Goal: Task Accomplishment & Management: Manage account settings

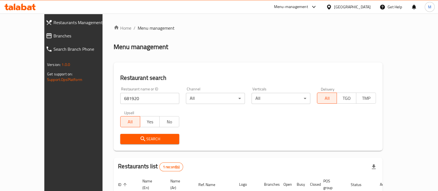
click at [30, 7] on icon at bounding box center [29, 8] width 5 height 5
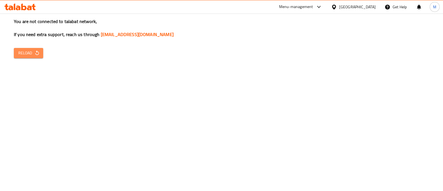
click at [28, 56] on span "Reload" at bounding box center [28, 53] width 21 height 7
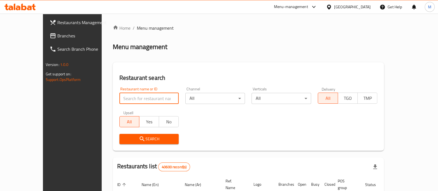
click at [119, 99] on input "search" at bounding box center [149, 98] width 60 height 11
type input "the ash house"
click button "Search" at bounding box center [149, 139] width 60 height 10
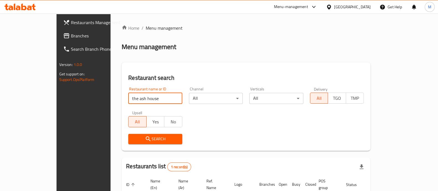
scroll to position [45, 0]
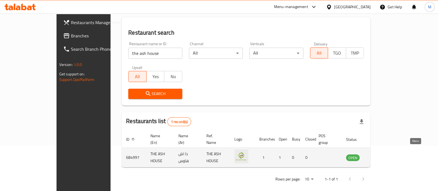
click at [382, 154] on icon "enhanced table" at bounding box center [378, 157] width 7 height 7
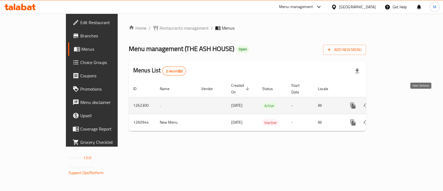
click at [397, 102] on icon "enhanced table" at bounding box center [393, 105] width 7 height 7
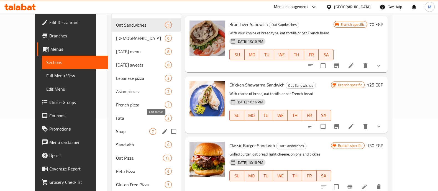
scroll to position [73, 0]
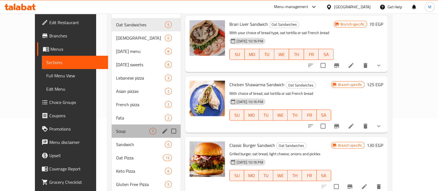
click at [112, 127] on div "Soup 7" at bounding box center [146, 130] width 69 height 13
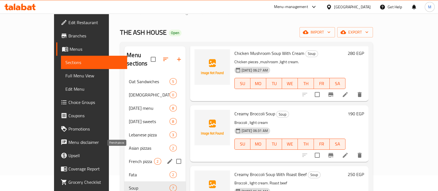
scroll to position [16, 0]
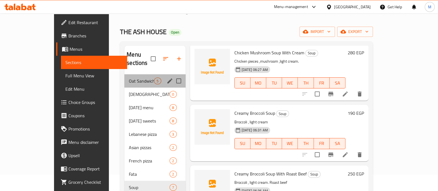
click at [127, 74] on div "Oat Sandwiches 5" at bounding box center [154, 80] width 61 height 13
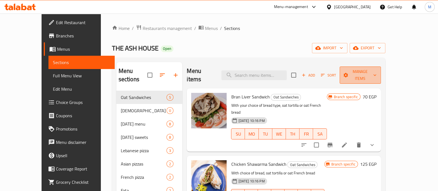
click at [381, 75] on button "Manage items" at bounding box center [360, 75] width 41 height 17
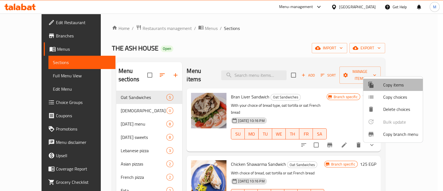
click at [384, 84] on span "Copy items" at bounding box center [401, 84] width 35 height 7
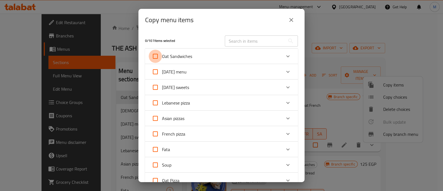
click at [154, 55] on input "Oat Sandwiches" at bounding box center [155, 56] width 13 height 13
checkbox input "true"
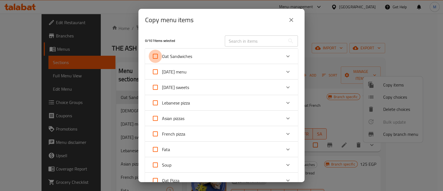
checkbox input "true"
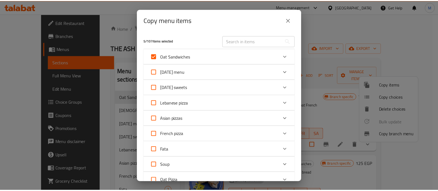
scroll to position [225, 0]
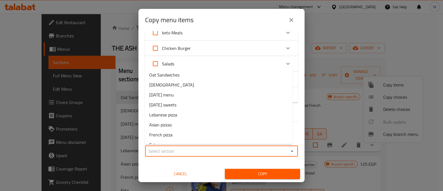
click at [173, 152] on input "Sections   *" at bounding box center [217, 151] width 140 height 8
click at [198, 74] on li "Oat Sandwiches" at bounding box center [219, 75] width 148 height 10
type input "Oat Sandwiches"
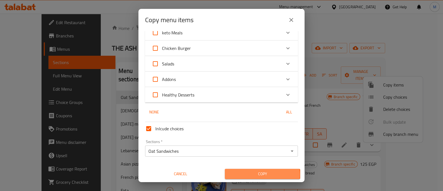
click at [259, 174] on span "Copy" at bounding box center [262, 173] width 67 height 7
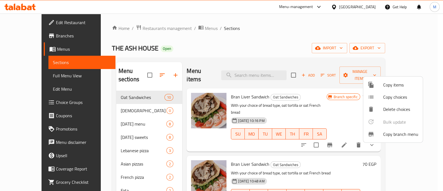
click at [310, 58] on div at bounding box center [221, 95] width 443 height 191
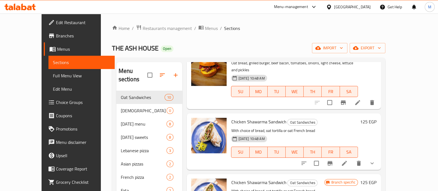
scroll to position [326, 0]
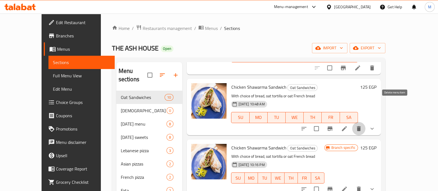
click at [366, 122] on button "delete" at bounding box center [358, 128] width 13 height 13
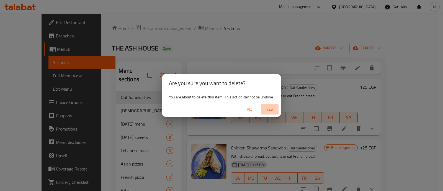
click at [272, 106] on span "Yes" at bounding box center [269, 109] width 13 height 7
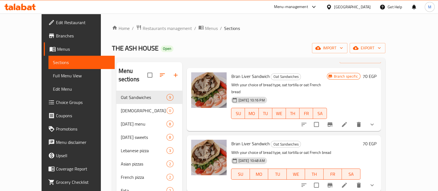
scroll to position [12, 0]
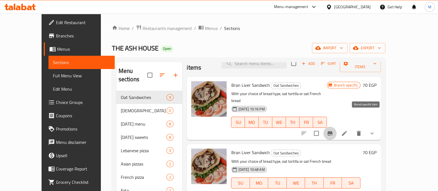
click at [337, 127] on button "Branch-specific-item" at bounding box center [329, 133] width 13 height 13
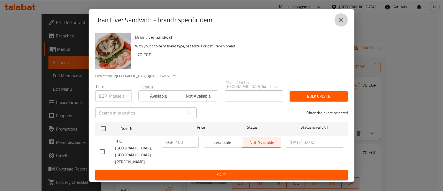
click at [342, 23] on icon "close" at bounding box center [341, 20] width 7 height 7
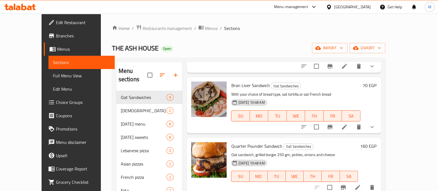
scroll to position [79, 0]
click at [362, 123] on icon "delete" at bounding box center [359, 126] width 7 height 7
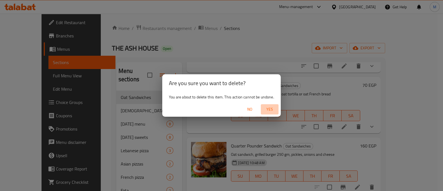
click at [270, 110] on span "Yes" at bounding box center [269, 109] width 13 height 7
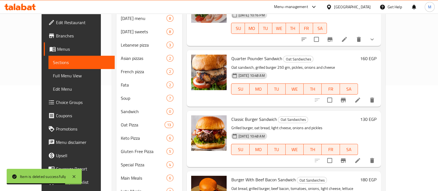
scroll to position [100, 0]
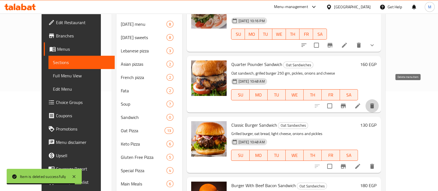
click at [379, 99] on button "delete" at bounding box center [372, 105] width 13 height 13
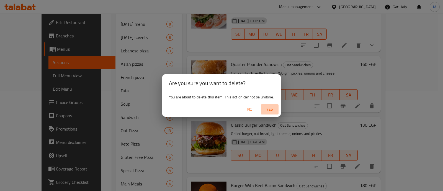
click at [270, 108] on span "Yes" at bounding box center [269, 109] width 13 height 7
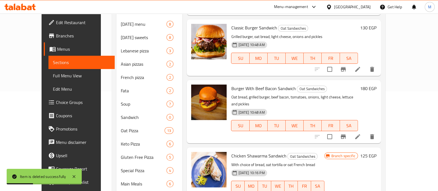
scroll to position [0, 0]
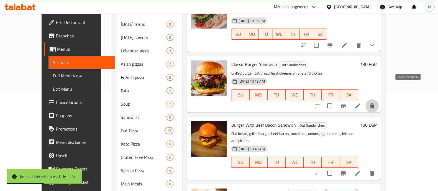
click at [379, 99] on button "delete" at bounding box center [372, 105] width 13 height 13
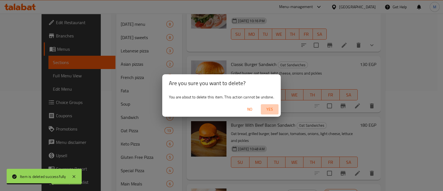
click at [270, 104] on button "Yes" at bounding box center [270, 109] width 18 height 10
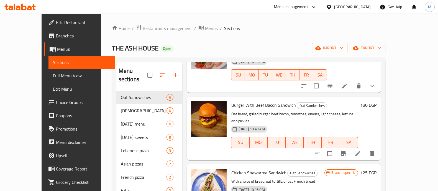
scroll to position [58, 0]
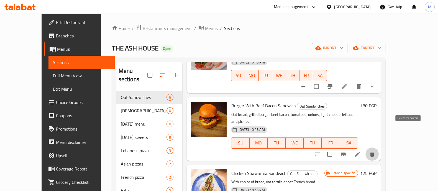
click at [374, 152] on icon "delete" at bounding box center [372, 154] width 4 height 5
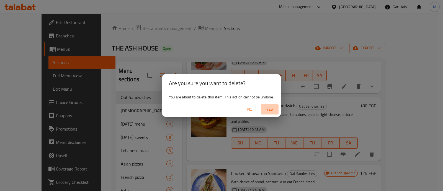
click at [273, 109] on span "Yes" at bounding box center [269, 109] width 13 height 7
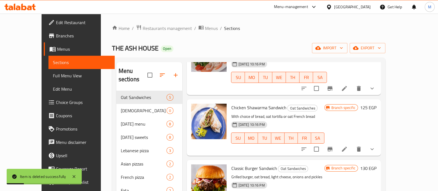
scroll to position [35, 0]
